Goal: Information Seeking & Learning: Learn about a topic

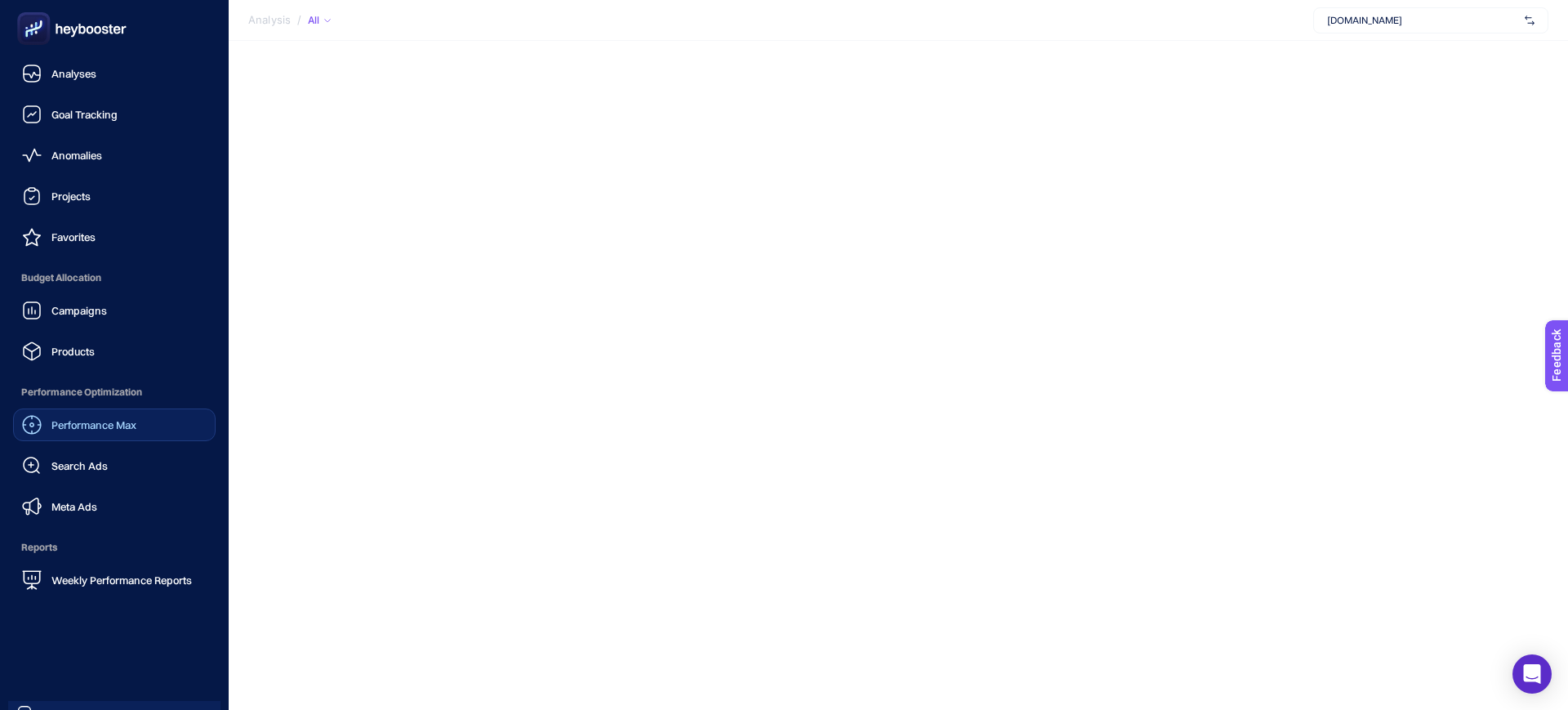
click at [100, 421] on span "Performance Max" at bounding box center [94, 425] width 85 height 13
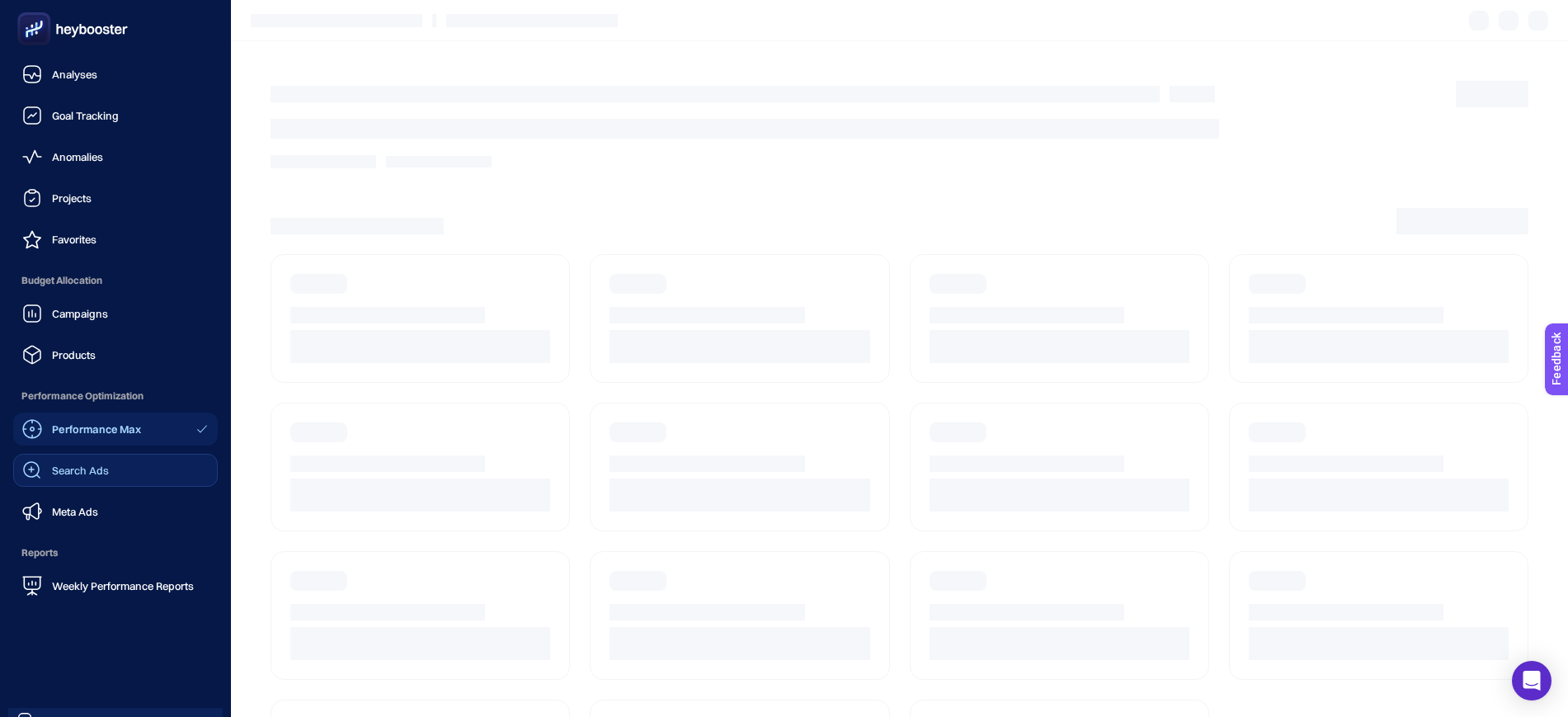
click at [94, 476] on span "Search Ads" at bounding box center [80, 470] width 57 height 13
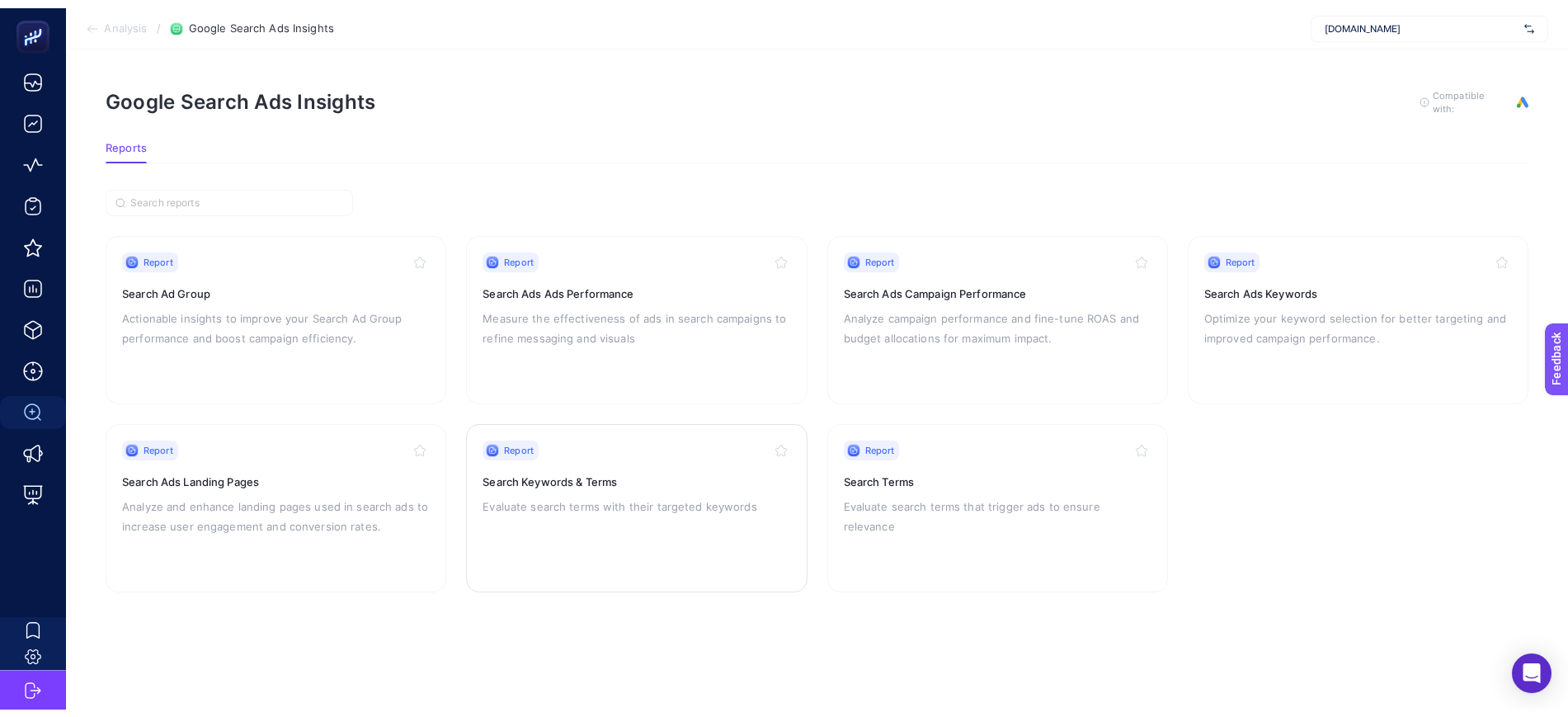
scroll to position [16, 0]
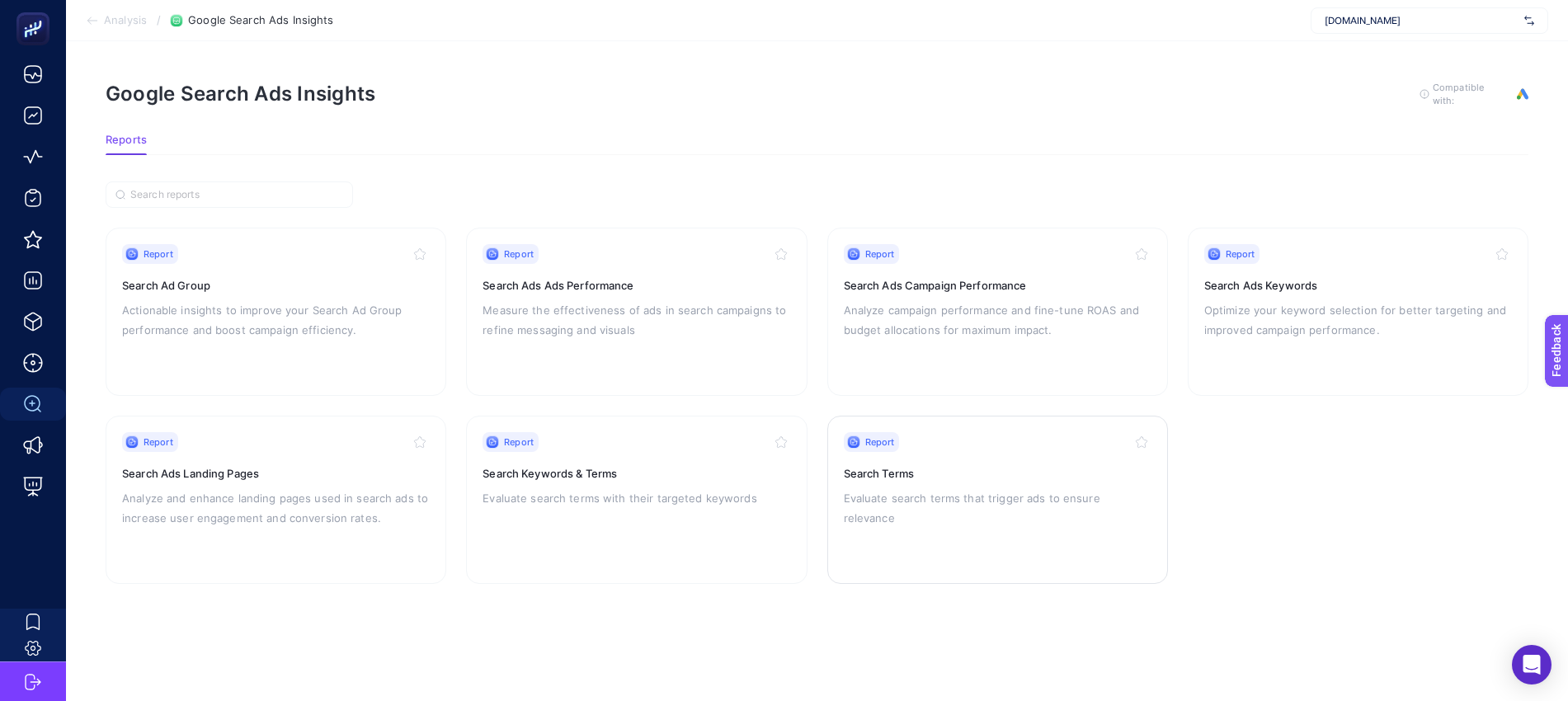
click at [983, 488] on p "Evaluate search terms that trigger ads to ensure relevance" at bounding box center [997, 507] width 307 height 39
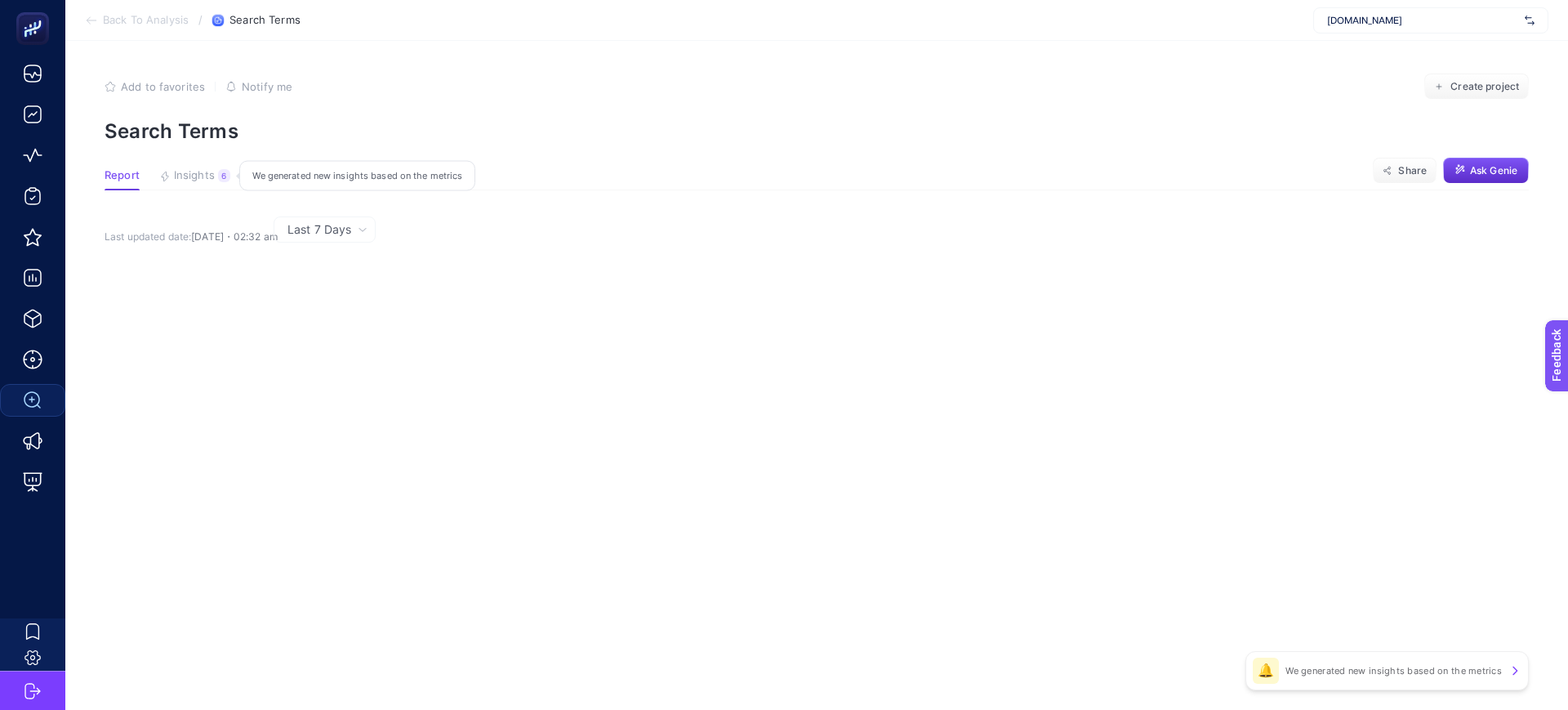
click at [188, 175] on span "Insights" at bounding box center [194, 175] width 41 height 13
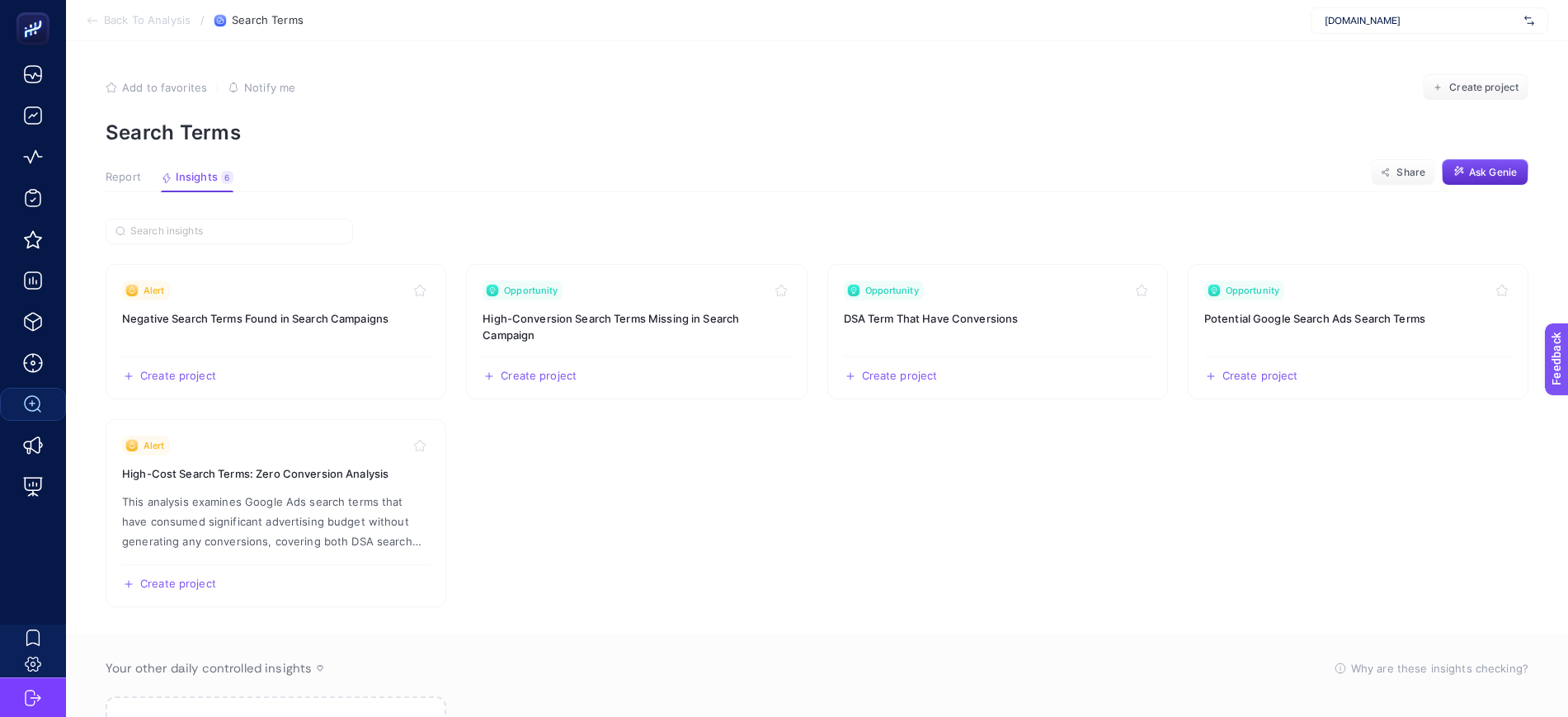
click at [356, 230] on section "Alert Negative Search Terms Found in Search Campaigns Create project Share Oppo…" at bounding box center [817, 529] width 1423 height 620
click at [267, 314] on h3 "Negative Search Terms Found in Search Campaigns" at bounding box center [275, 318] width 307 height 16
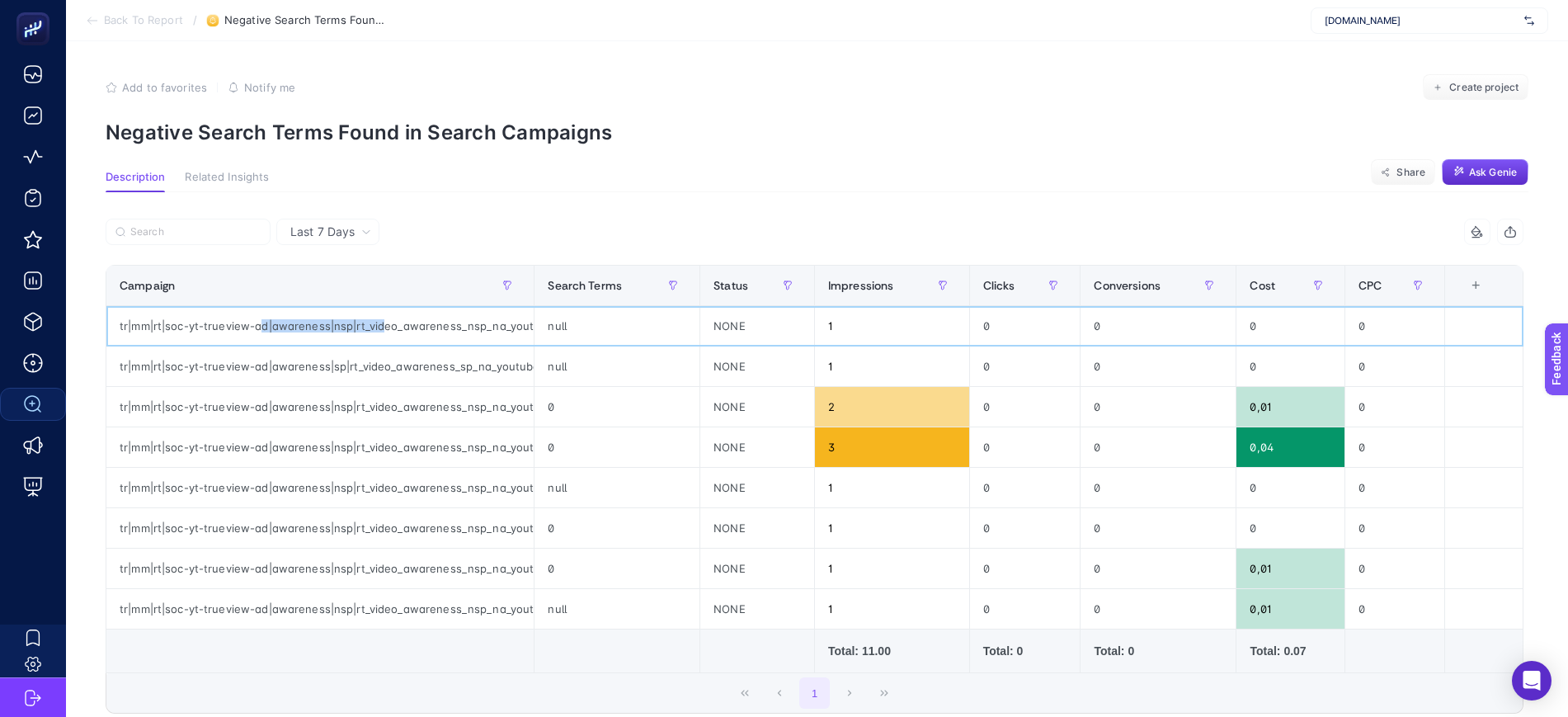
drag, startPoint x: 259, startPoint y: 317, endPoint x: 385, endPoint y: 323, distance: 126.1
click at [385, 323] on div "tr|mm|rt|soc-yt-trueview-ad|awareness|nsp|rt_video_awareness_nsp_na_youtube-rea…" at bounding box center [320, 325] width 427 height 39
click at [182, 227] on input "Search" at bounding box center [195, 233] width 130 height 13
paste input "rt_search_generic_nsp_na_fc-marka-kategori-dyson"
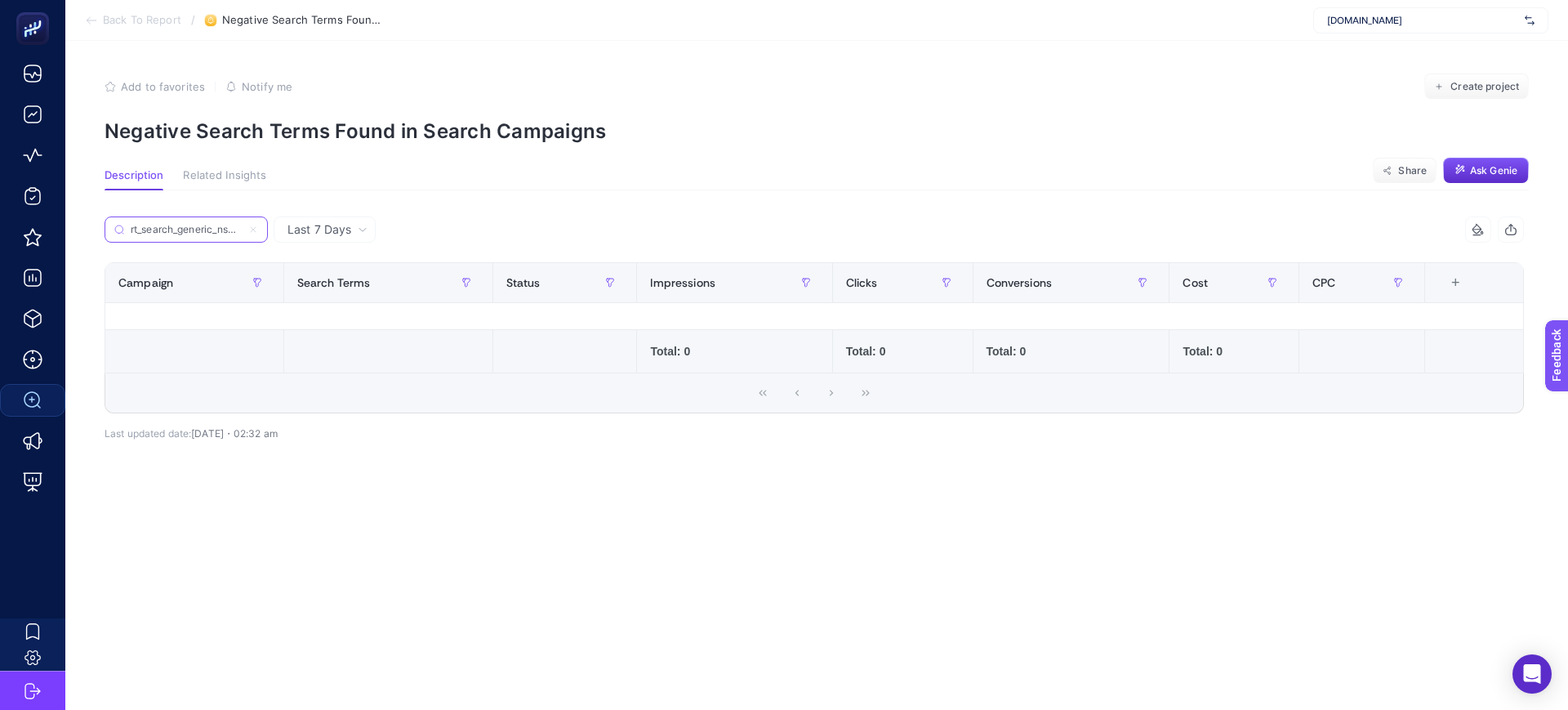
scroll to position [0, 135]
type input "rt_search_generic_nsp_na_fc-marka-kategori-dyson"
click at [361, 235] on div "Last 7 Days" at bounding box center [324, 229] width 102 height 26
click at [353, 263] on li "Last 7 Days" at bounding box center [324, 264] width 92 height 30
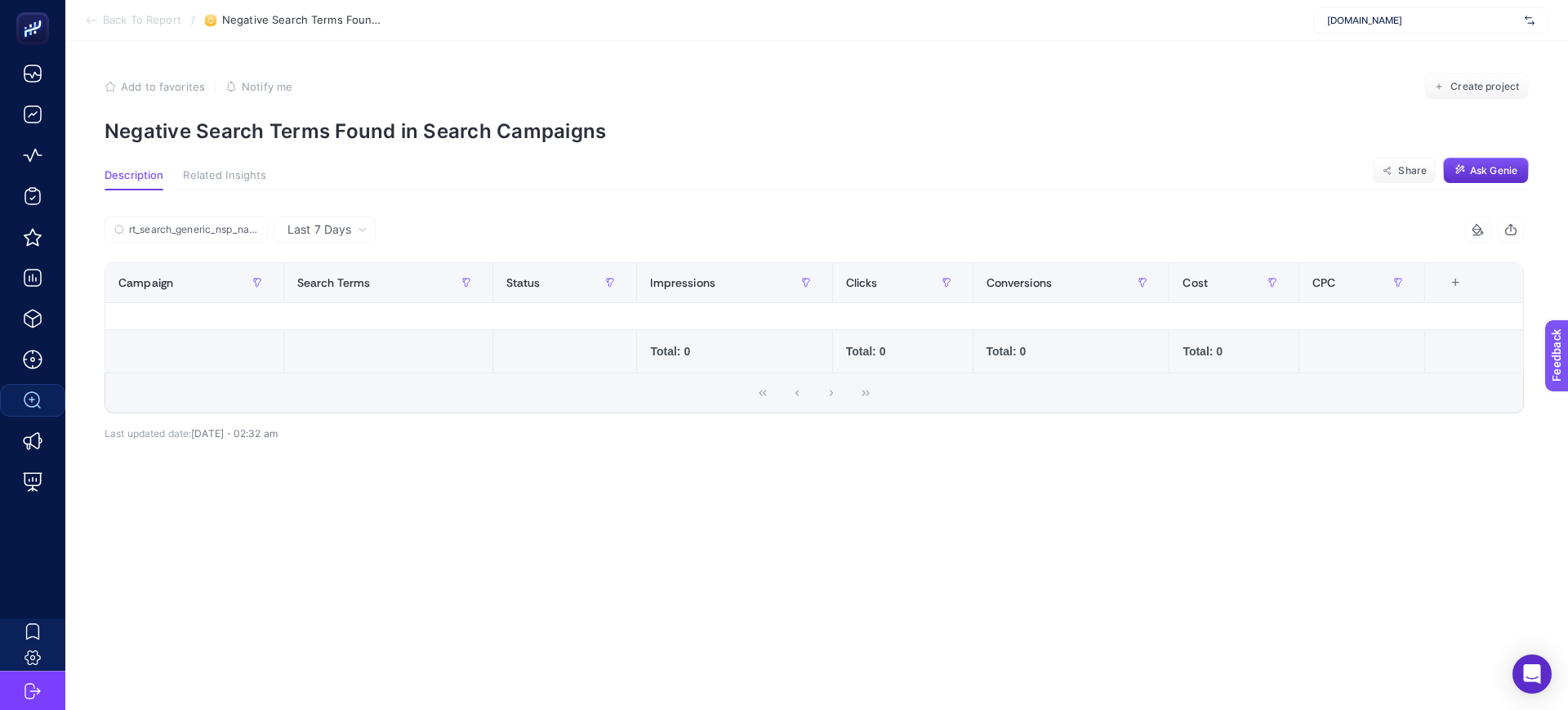
click at [231, 175] on span "Related Insights" at bounding box center [225, 175] width 83 height 13
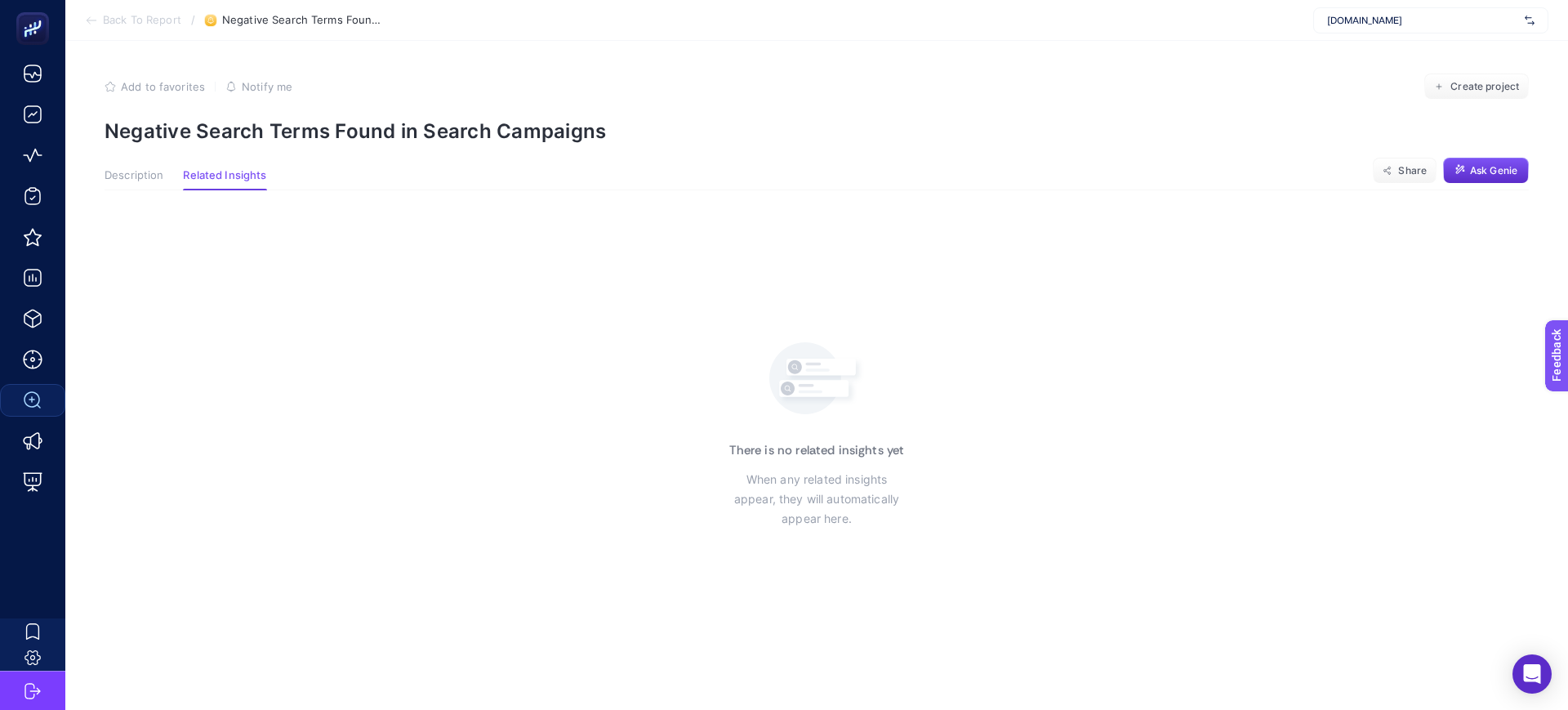
click at [148, 175] on span "Description" at bounding box center [134, 175] width 59 height 13
